Goal: Find contact information: Find contact information

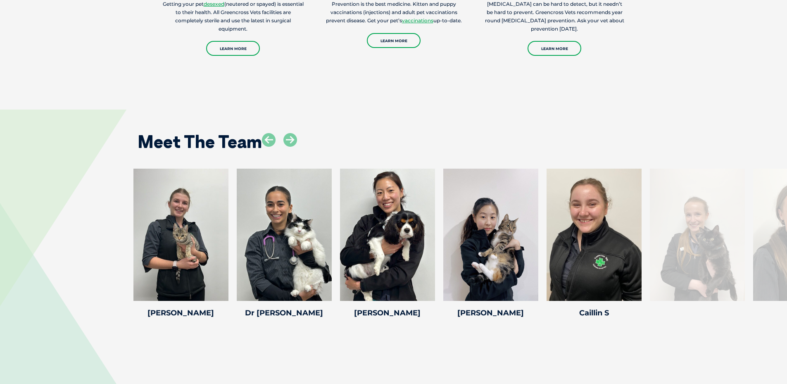
scroll to position [1605, 0]
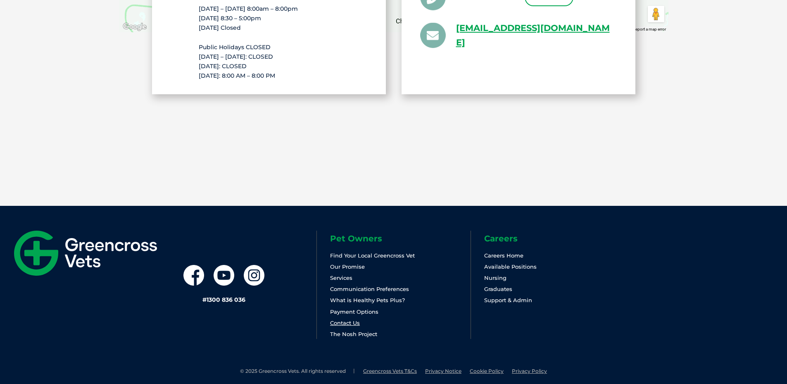
click at [348, 319] on link "Contact Us" at bounding box center [345, 322] width 30 height 7
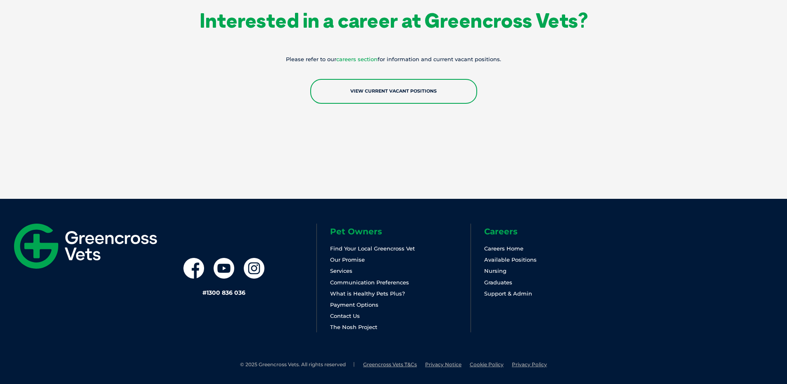
scroll to position [1473, 0]
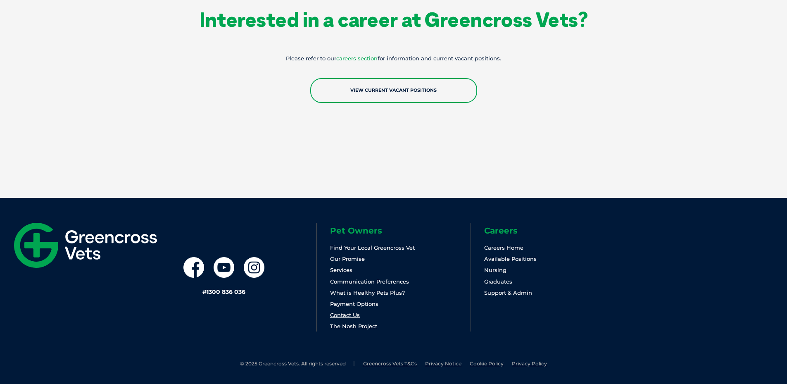
click at [357, 315] on link "Contact Us" at bounding box center [345, 315] width 30 height 7
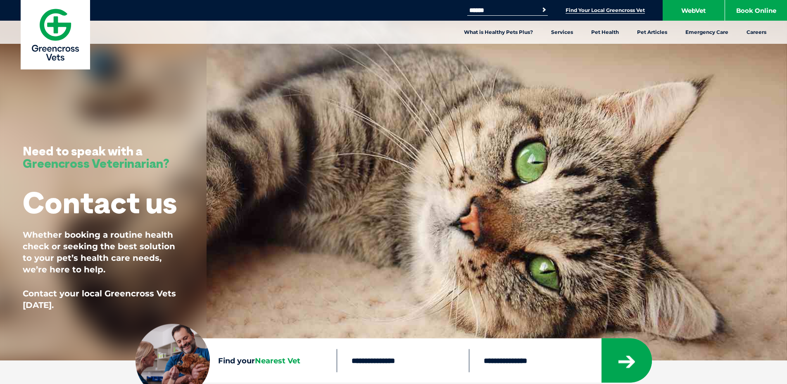
click at [575, 9] on link "Find Your Local Greencross Vet" at bounding box center [605, 10] width 79 height 7
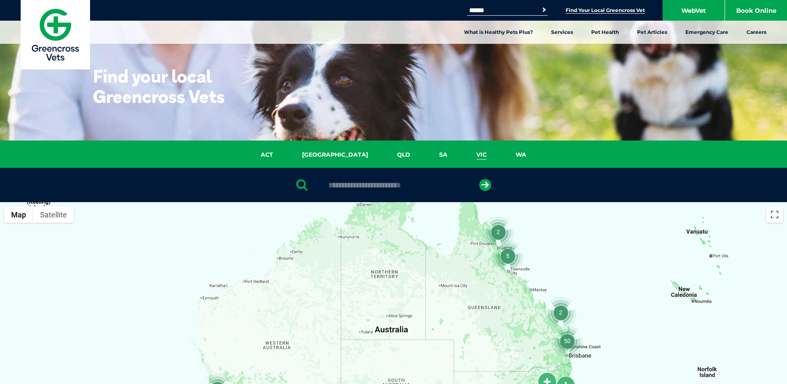
click at [462, 155] on link "VIC" at bounding box center [481, 155] width 39 height 10
